Goal: Information Seeking & Learning: Find specific fact

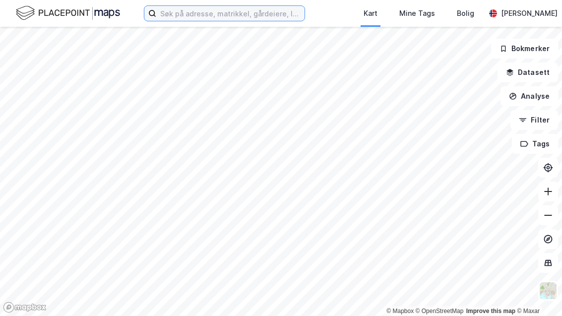
click at [171, 16] on input at bounding box center [230, 13] width 148 height 15
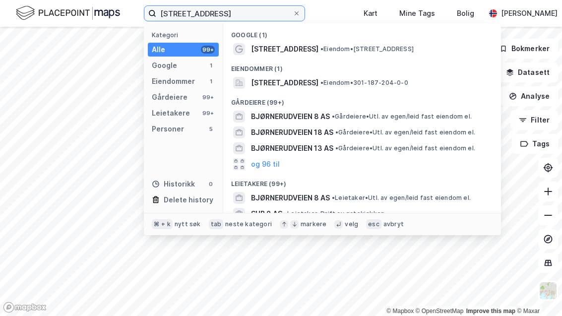
type input "[STREET_ADDRESS]"
click at [285, 46] on span "[STREET_ADDRESS]" at bounding box center [285, 49] width 68 height 12
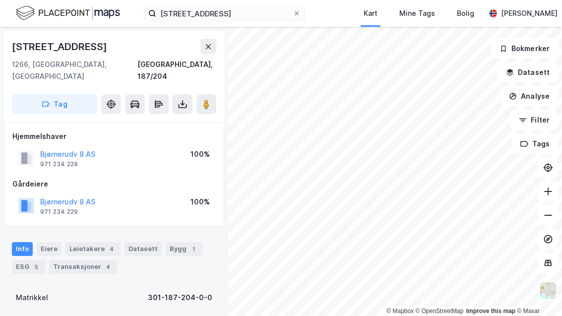
click at [0, 0] on button "Bjørnerudv 8 AS" at bounding box center [0, 0] width 0 height 0
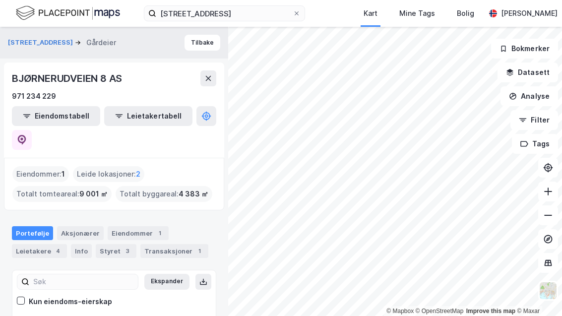
click at [26, 135] on icon at bounding box center [22, 140] width 8 height 10
